Goal: Transaction & Acquisition: Purchase product/service

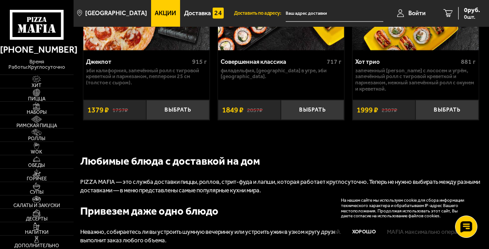
scroll to position [915, 0]
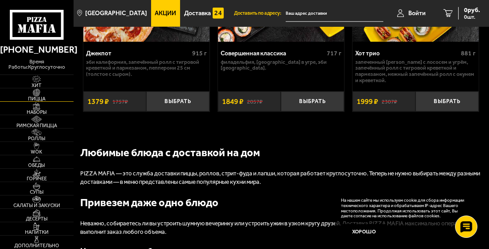
click at [39, 95] on img at bounding box center [37, 93] width 20 height 8
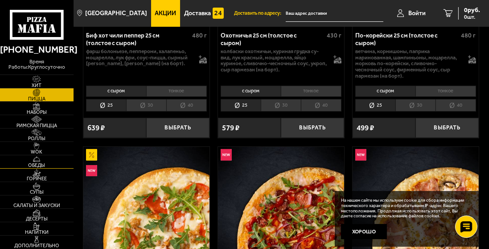
scroll to position [191, 0]
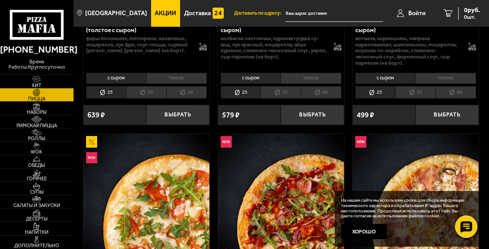
click at [151, 9] on link "Акции" at bounding box center [165, 13] width 29 height 27
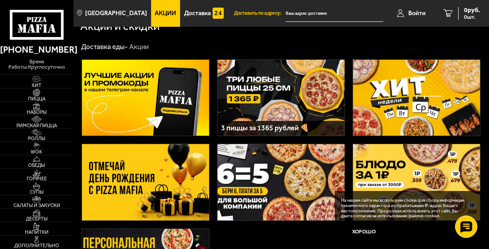
scroll to position [11, 0]
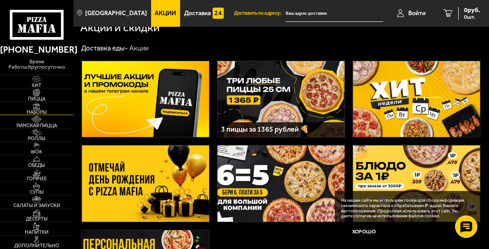
click at [37, 114] on span "Наборы" at bounding box center [37, 112] width 74 height 5
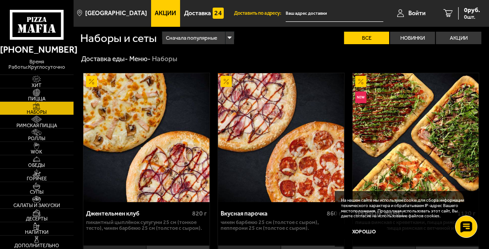
click at [144, 149] on img at bounding box center [146, 137] width 126 height 129
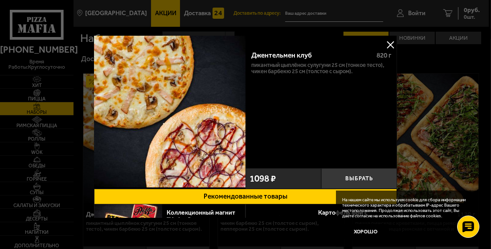
click at [392, 41] on button at bounding box center [390, 44] width 13 height 13
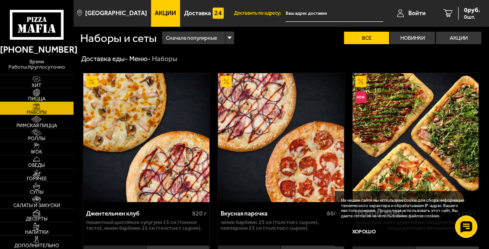
click at [155, 11] on span "Акции" at bounding box center [165, 13] width 21 height 6
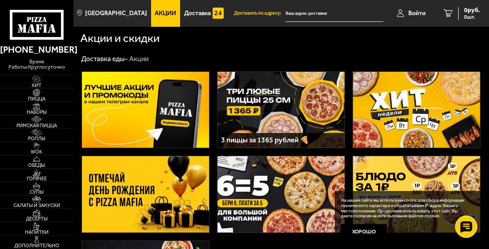
click at [283, 102] on img at bounding box center [280, 110] width 127 height 76
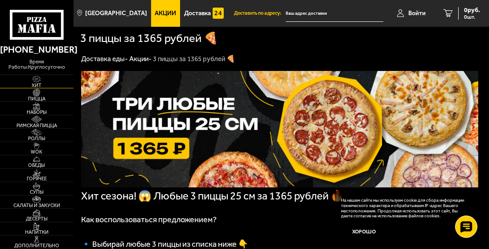
click at [40, 79] on img at bounding box center [37, 79] width 20 height 8
